Goal: Task Accomplishment & Management: Use online tool/utility

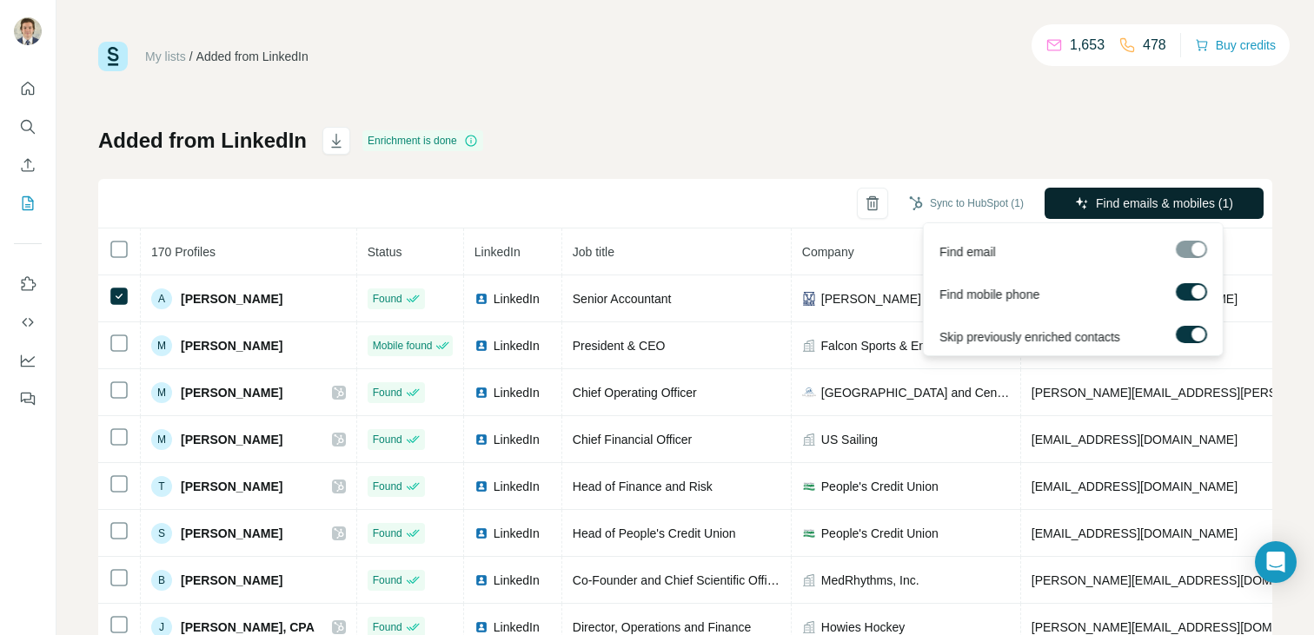
click at [1075, 201] on icon "button" at bounding box center [1082, 203] width 14 height 14
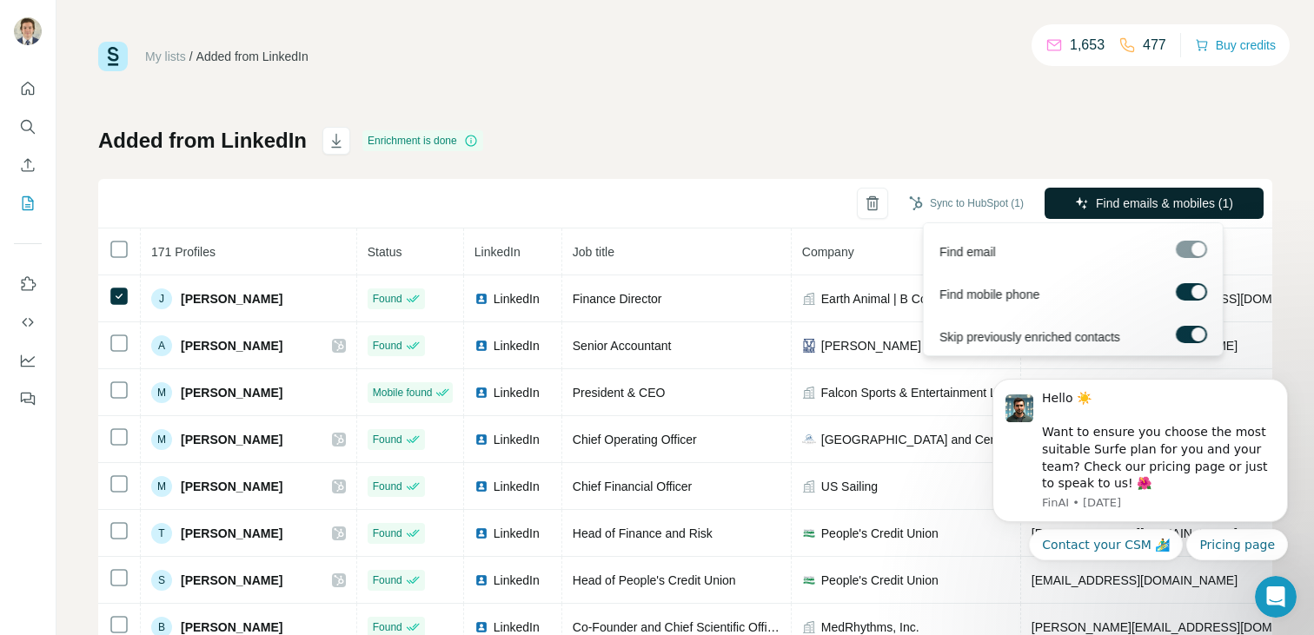
click at [1155, 199] on span "Find emails & mobiles (1)" at bounding box center [1164, 203] width 137 height 17
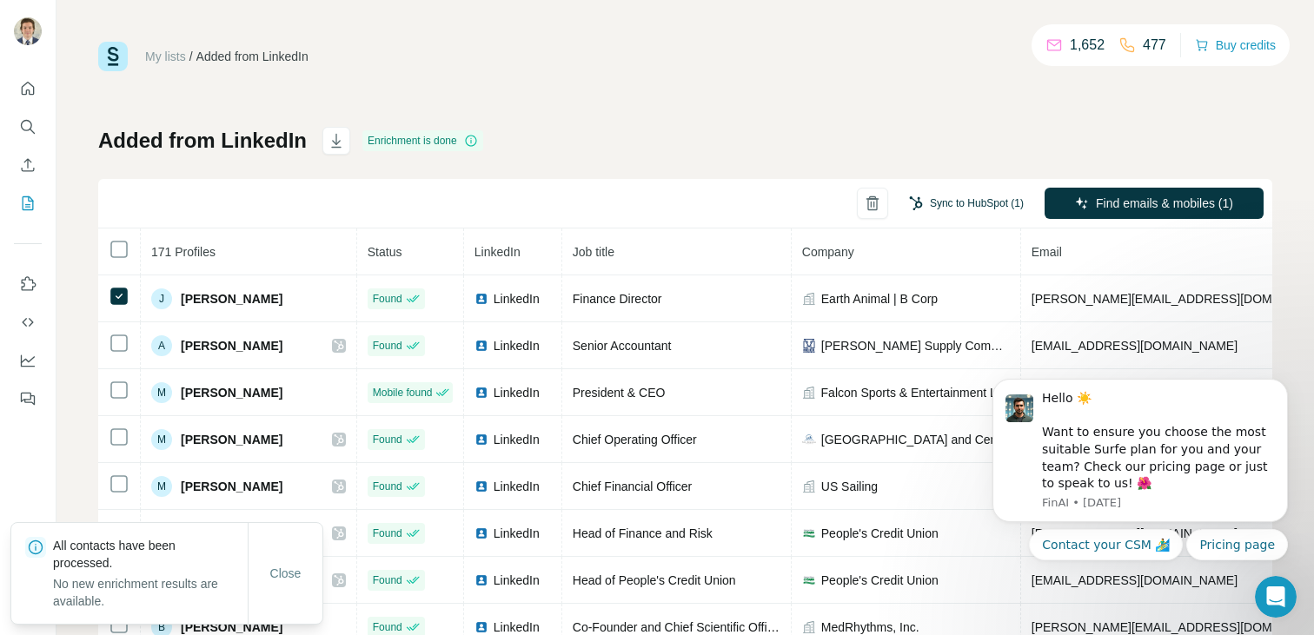
click at [966, 203] on button "Sync to HubSpot (1)" at bounding box center [966, 203] width 139 height 26
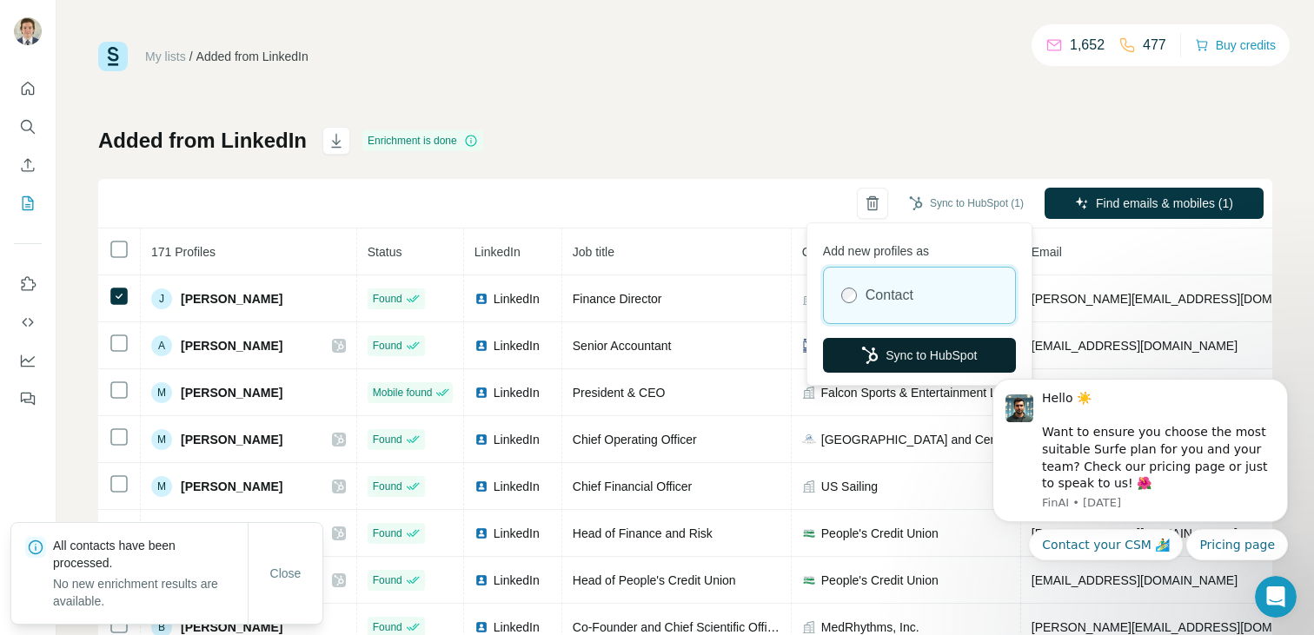
click at [935, 361] on button "Sync to HubSpot" at bounding box center [919, 355] width 193 height 35
